Goal: Task Accomplishment & Management: Use online tool/utility

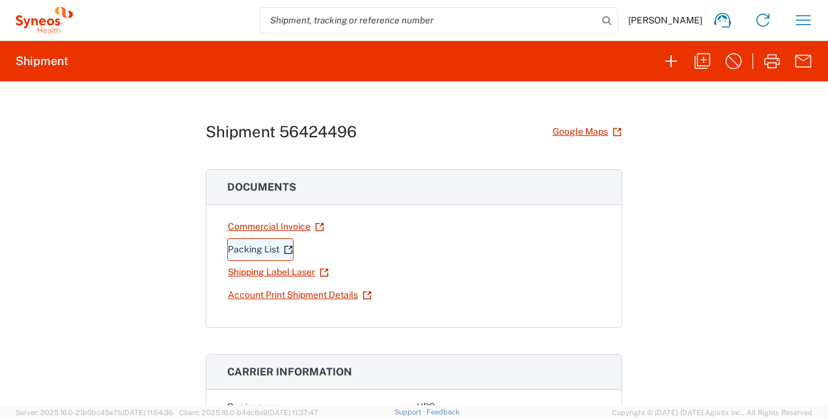
click at [251, 247] on link "Packing List" at bounding box center [260, 249] width 66 height 23
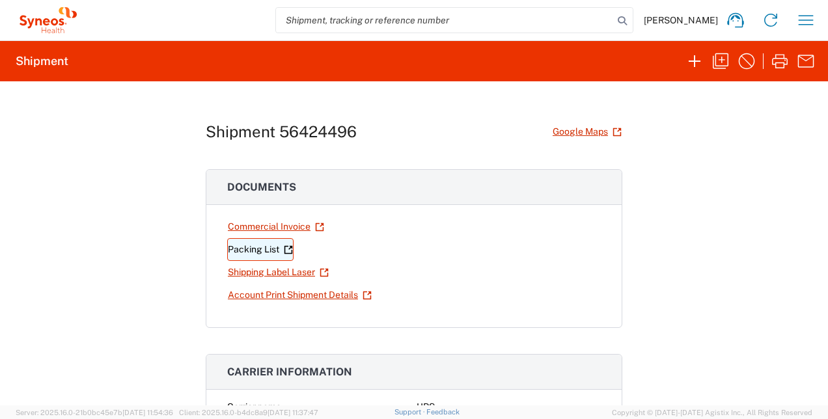
click at [250, 246] on link "Packing List" at bounding box center [260, 249] width 66 height 23
click at [258, 268] on link "Shipping Label Laser" at bounding box center [278, 272] width 102 height 23
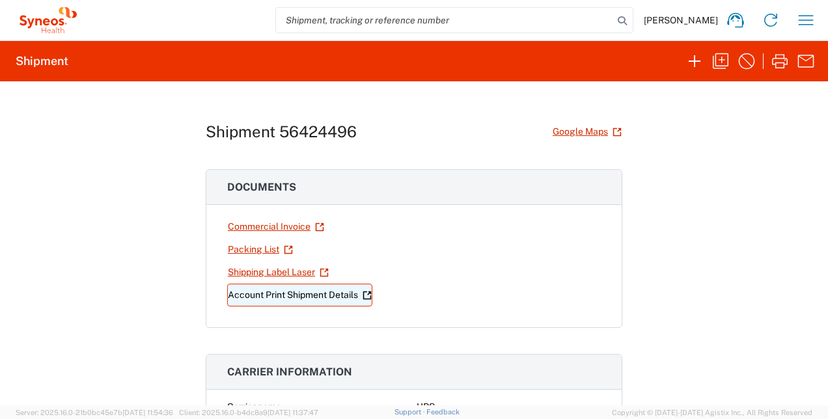
click at [261, 293] on link "Account Print Shipment Details" at bounding box center [299, 295] width 145 height 23
